Goal: Check status

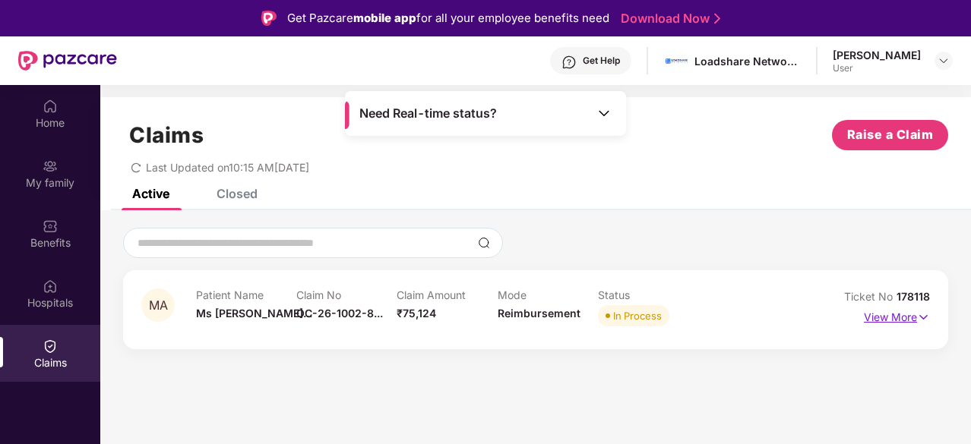
click at [878, 316] on p "View More" at bounding box center [897, 315] width 66 height 21
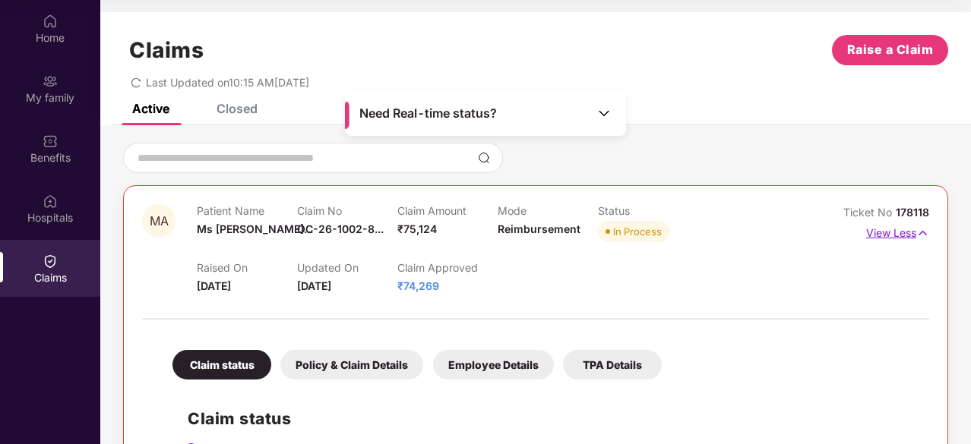
click at [896, 235] on p "View Less" at bounding box center [897, 231] width 63 height 21
click at [887, 232] on p "View Less" at bounding box center [897, 231] width 63 height 21
